Goal: Task Accomplishment & Management: Manage account settings

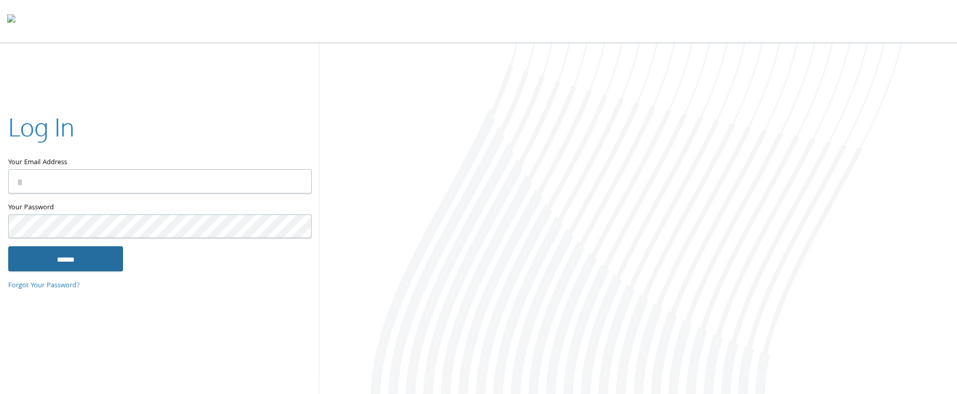
type input "**********"
click at [86, 268] on input "******" at bounding box center [65, 258] width 115 height 25
type input "**********"
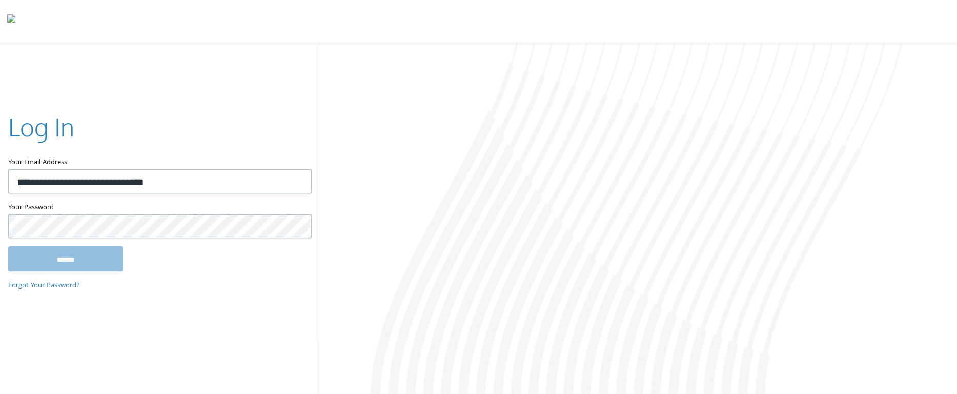
click at [164, 260] on div "******" at bounding box center [159, 258] width 302 height 25
